Goal: Task Accomplishment & Management: Use online tool/utility

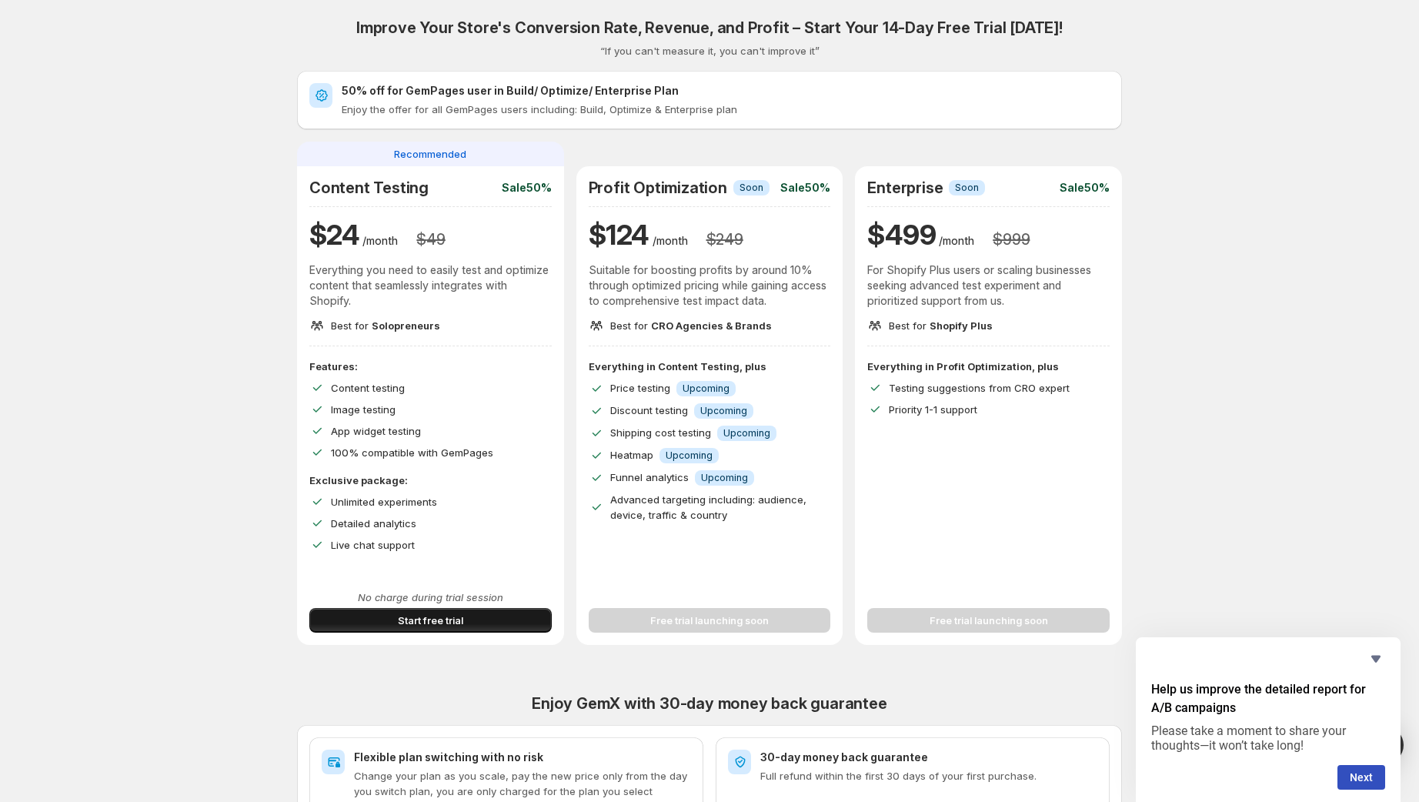
click at [517, 626] on button "Start free trial" at bounding box center [430, 620] width 242 height 25
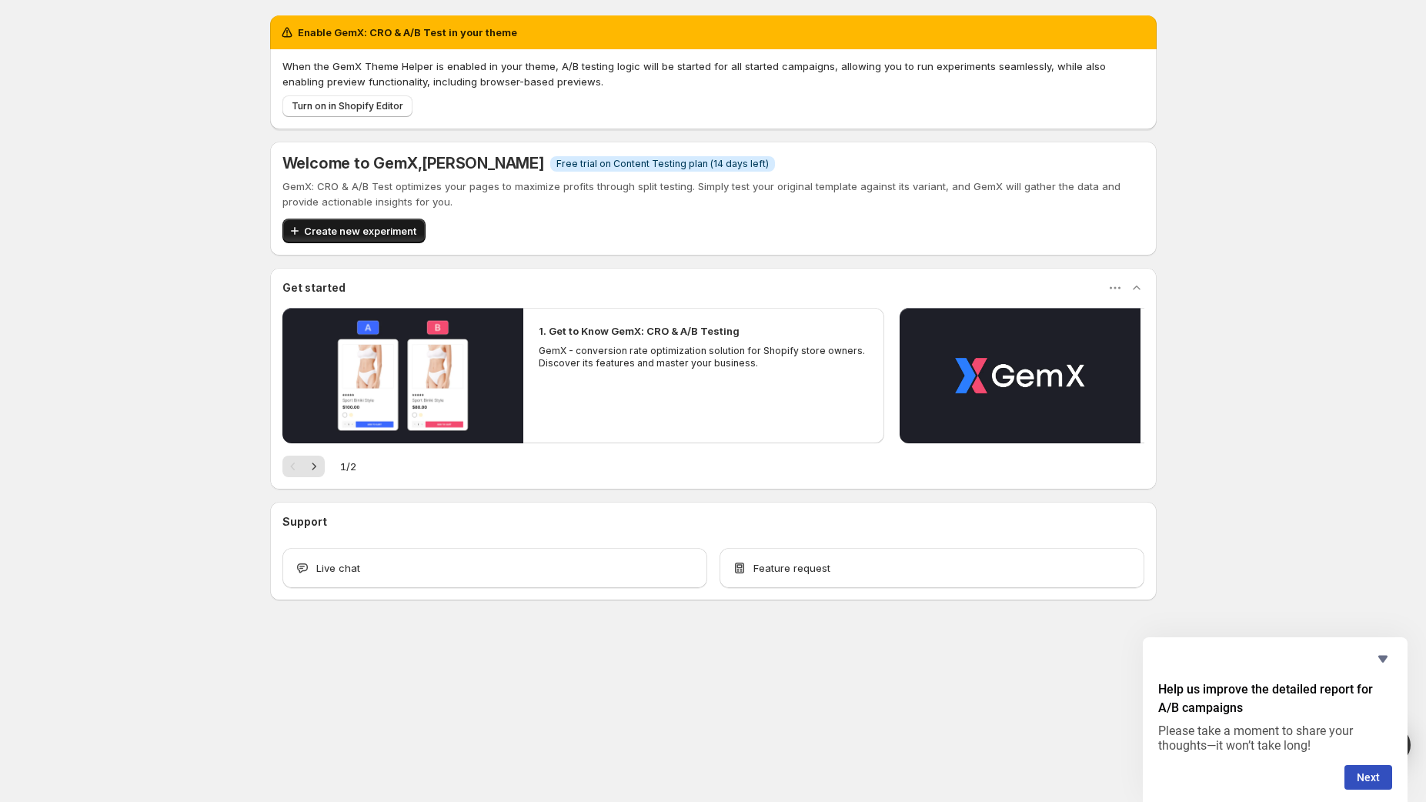
click at [326, 231] on span "Create new experiment" at bounding box center [360, 230] width 112 height 15
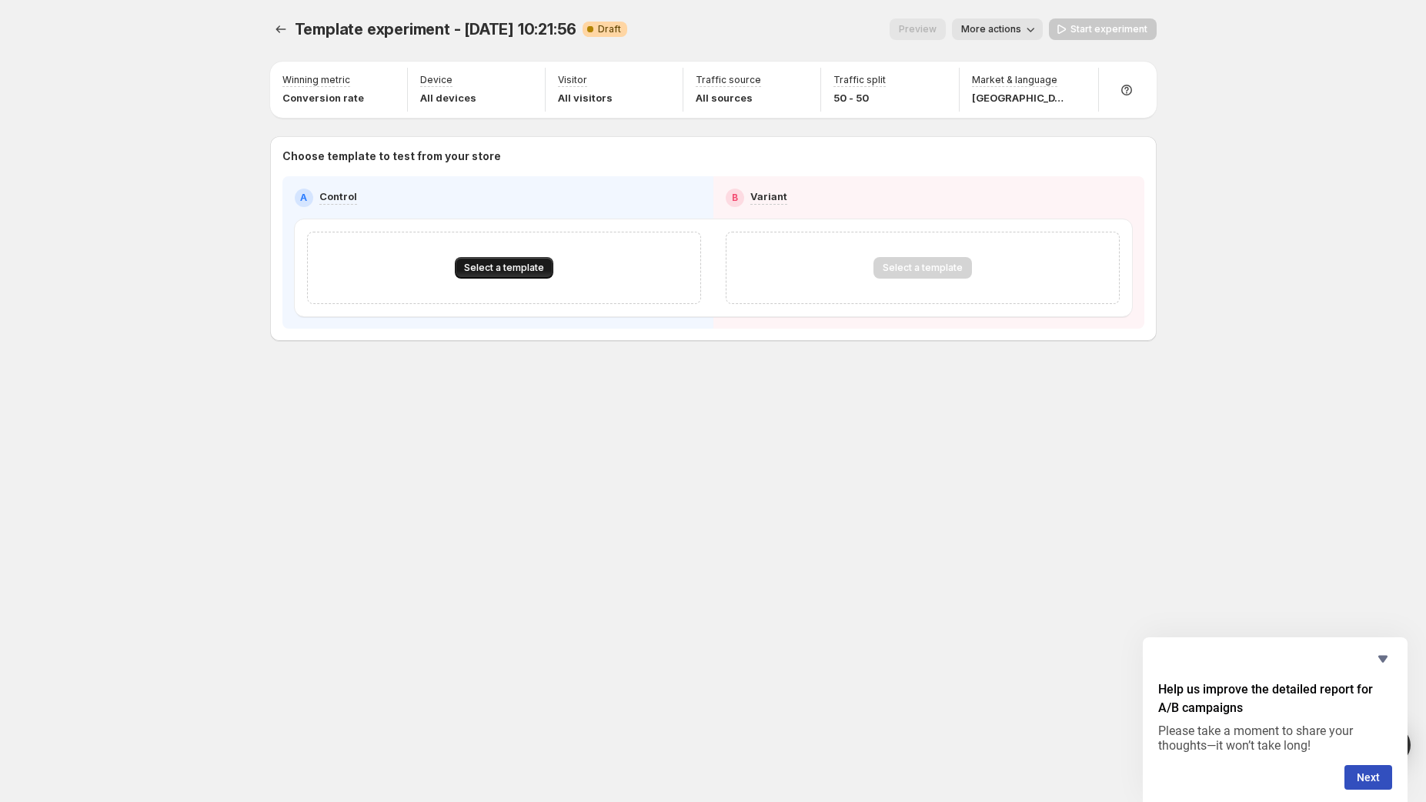
click at [477, 276] on button "Select a template" at bounding box center [504, 268] width 99 height 22
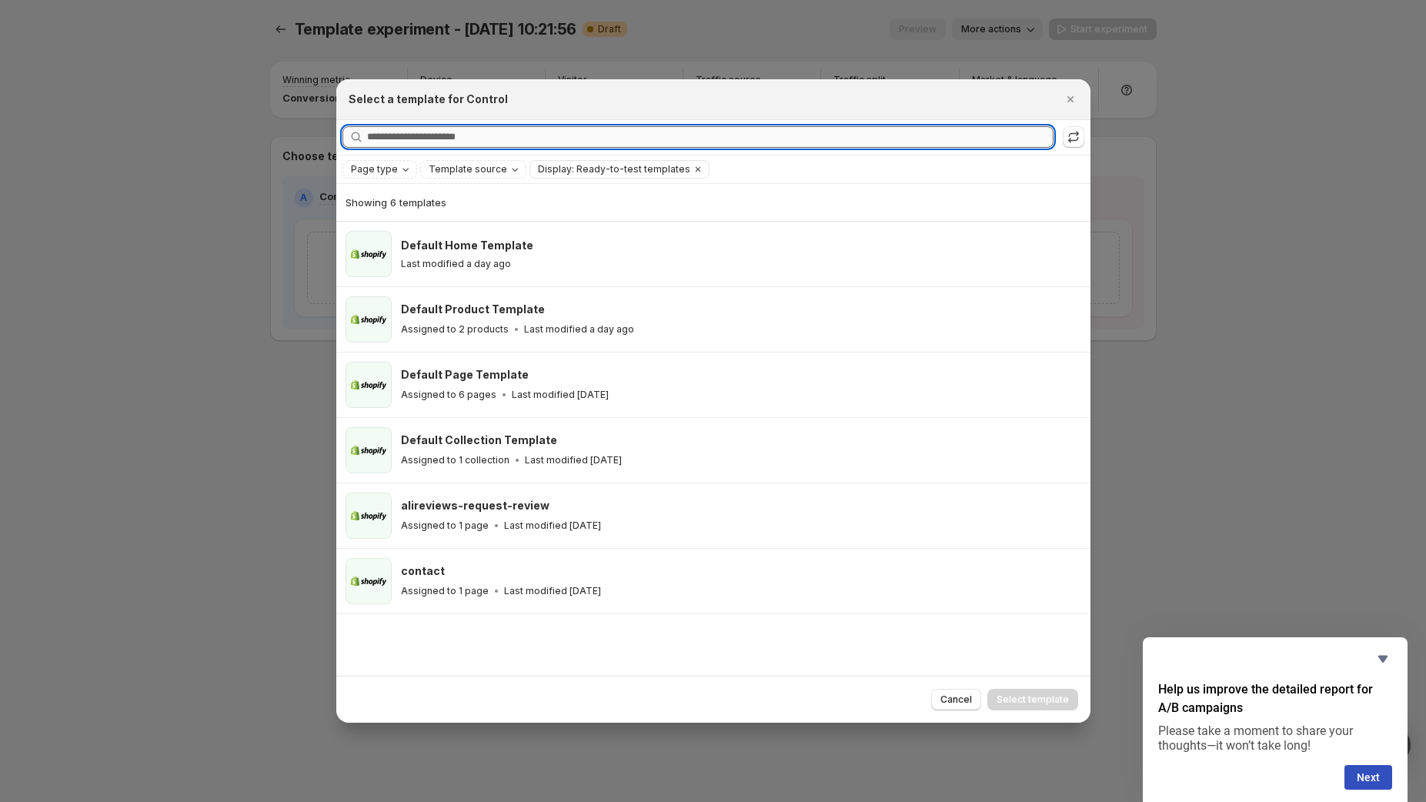
click at [489, 136] on input "Searching all templates" at bounding box center [710, 137] width 686 height 22
click at [1067, 104] on icon "Close" at bounding box center [1070, 99] width 15 height 15
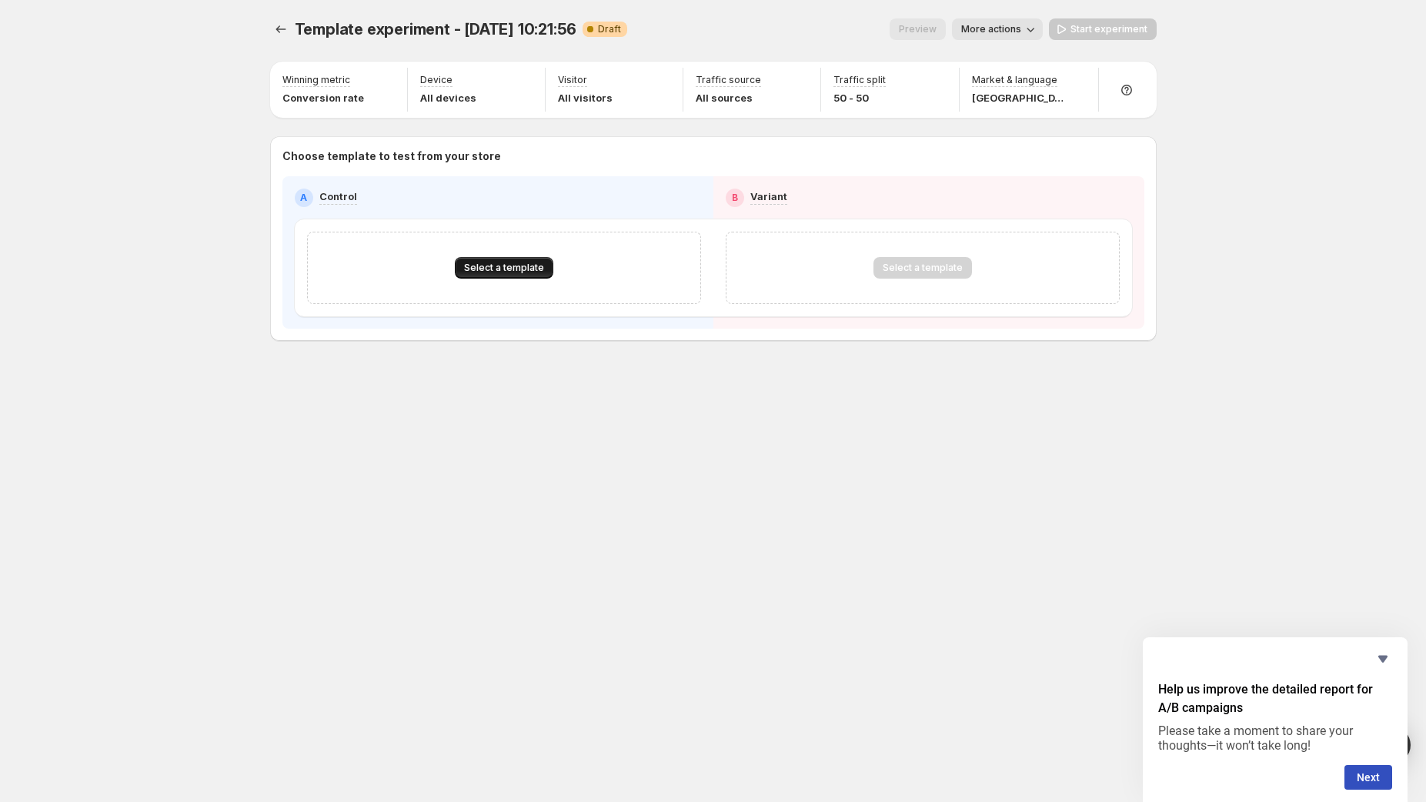
click at [503, 271] on span "Select a template" at bounding box center [504, 268] width 80 height 12
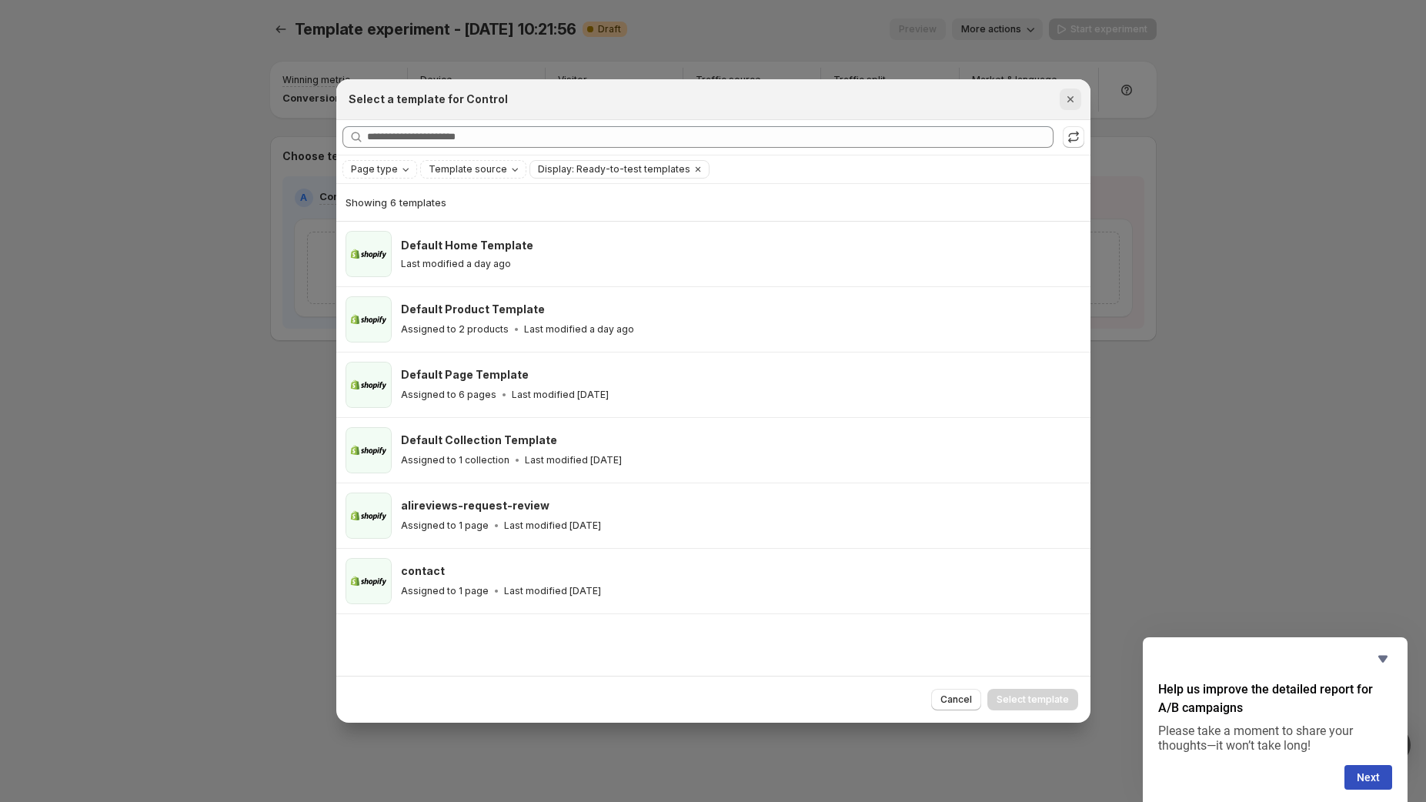
click at [1061, 105] on button "Close" at bounding box center [1071, 99] width 22 height 22
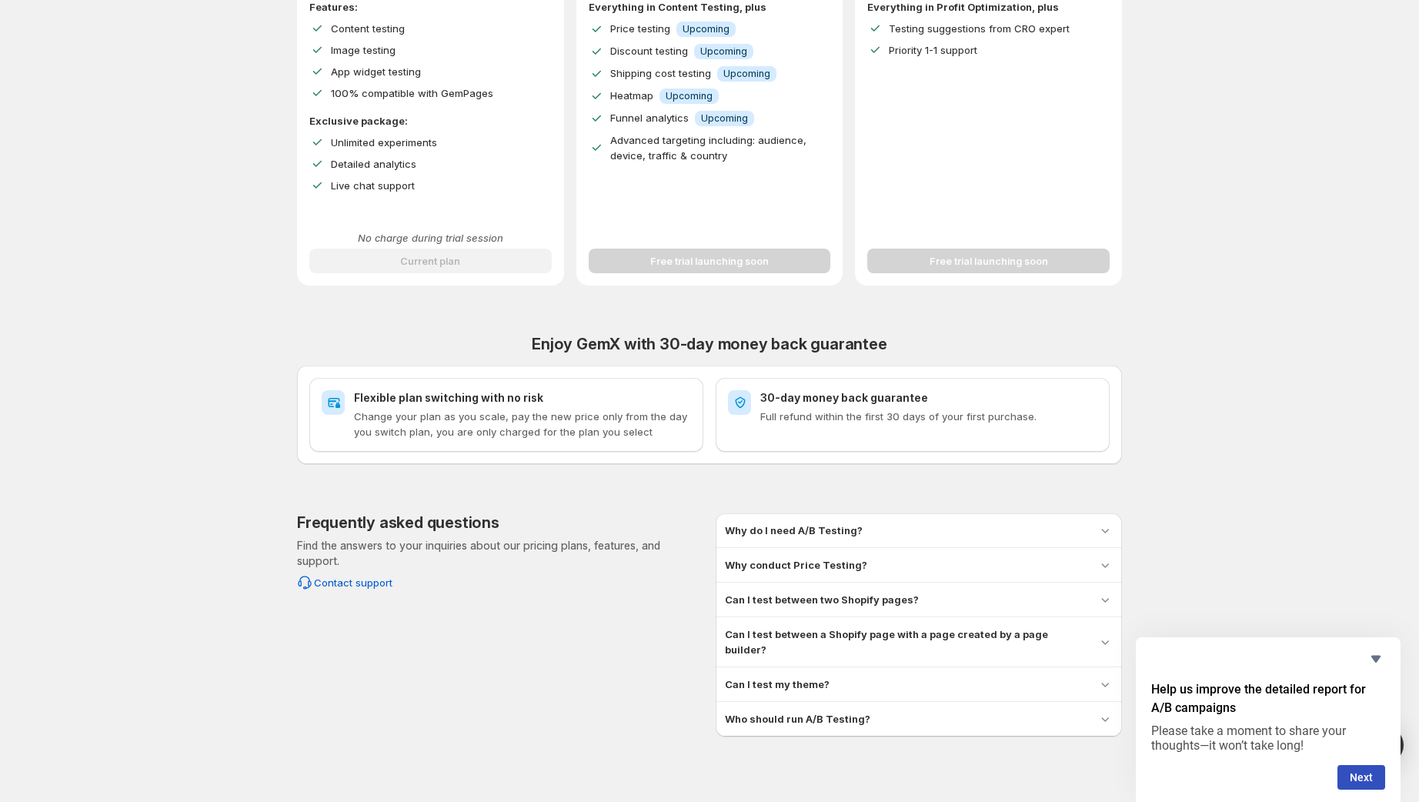
scroll to position [361, 0]
click at [976, 593] on div "Can I test between two Shopify pages?" at bounding box center [919, 597] width 388 height 15
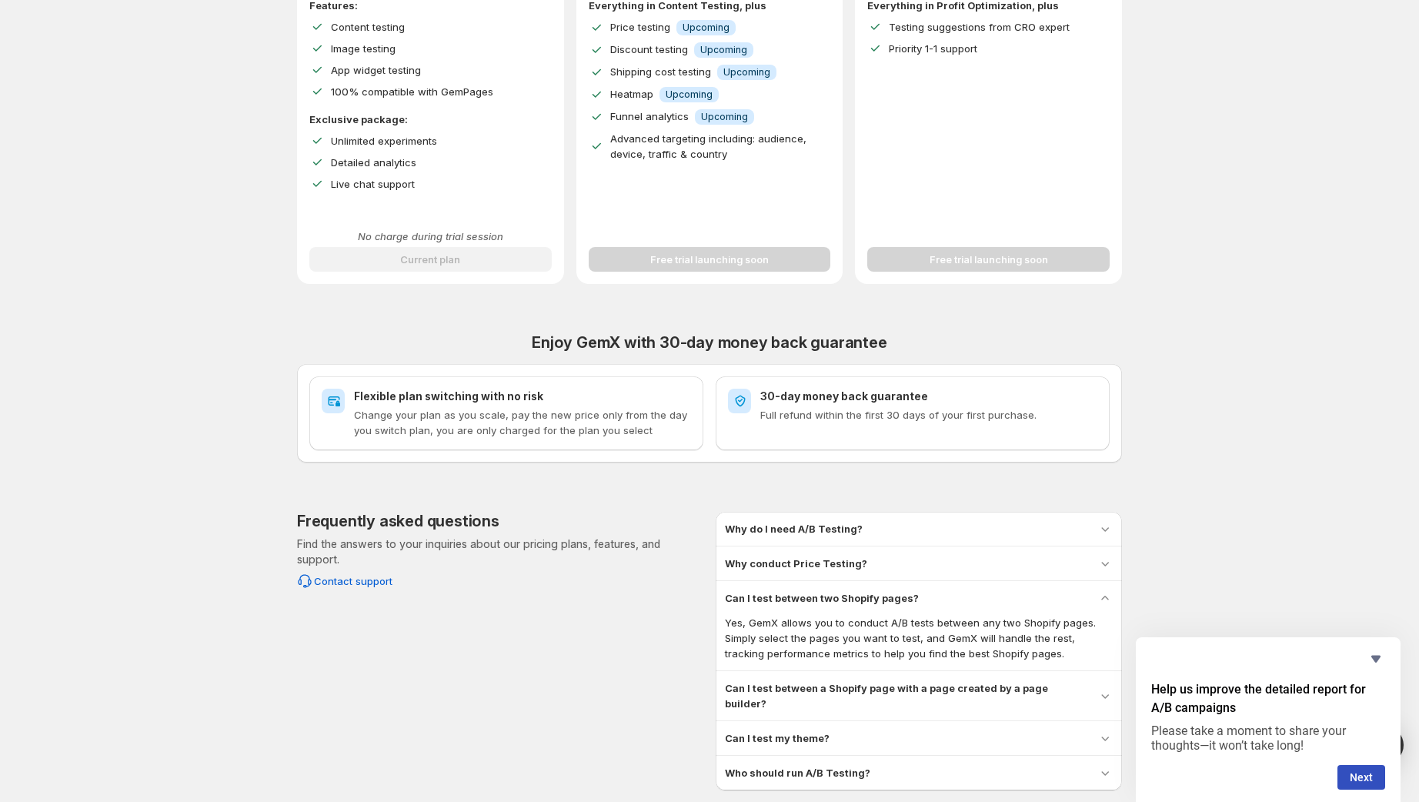
click at [963, 681] on h3 "Can I test between a Shopify page with a page created by a page builder?" at bounding box center [905, 695] width 360 height 31
